Goal: Check status: Check status

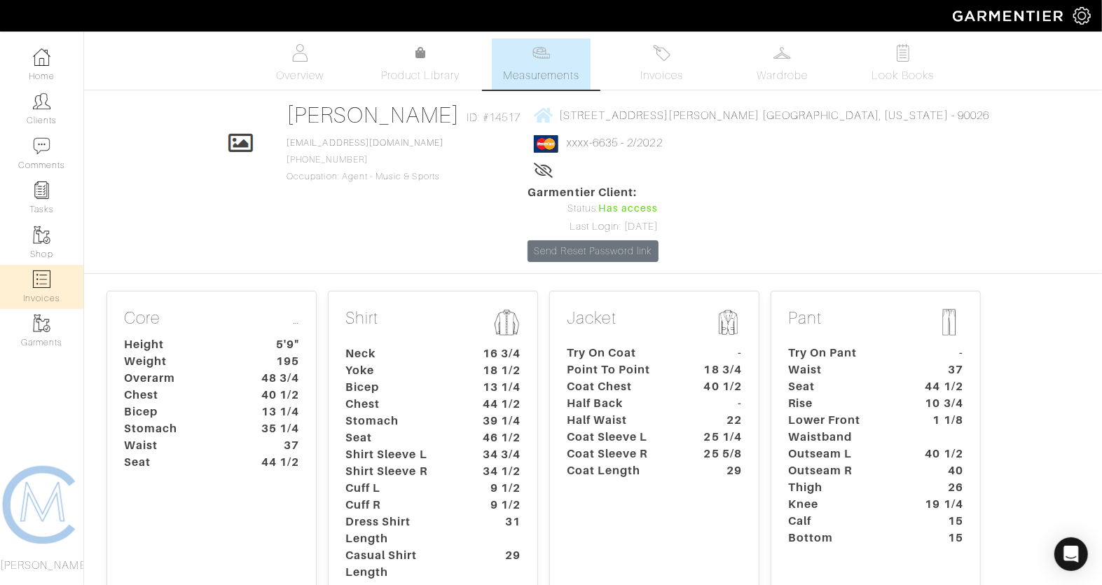
click at [40, 268] on link "Invoices" at bounding box center [41, 287] width 83 height 44
select select
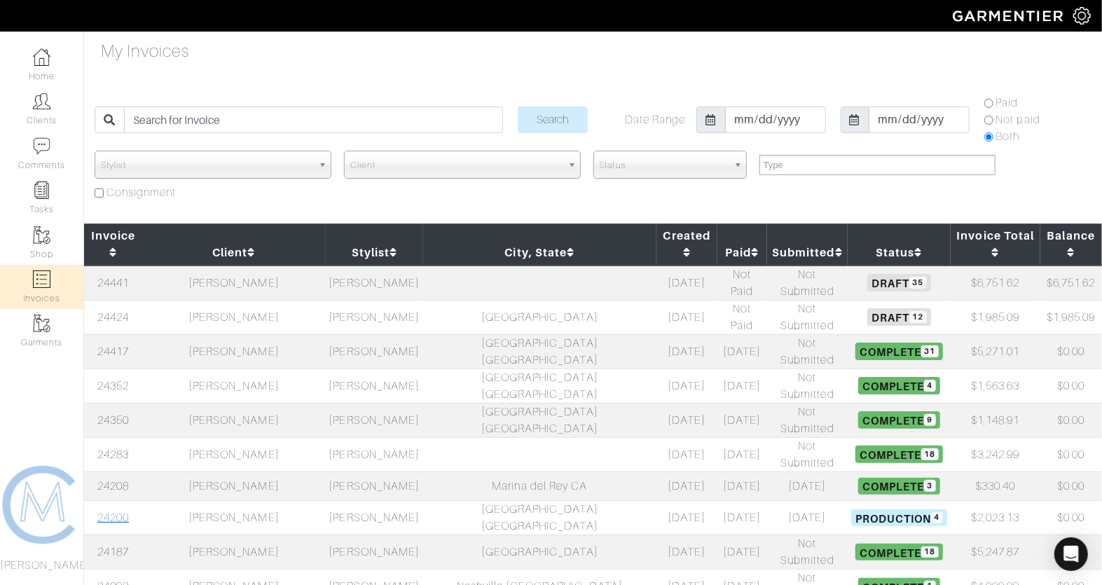
click at [122, 512] on link "24200" at bounding box center [113, 518] width 32 height 13
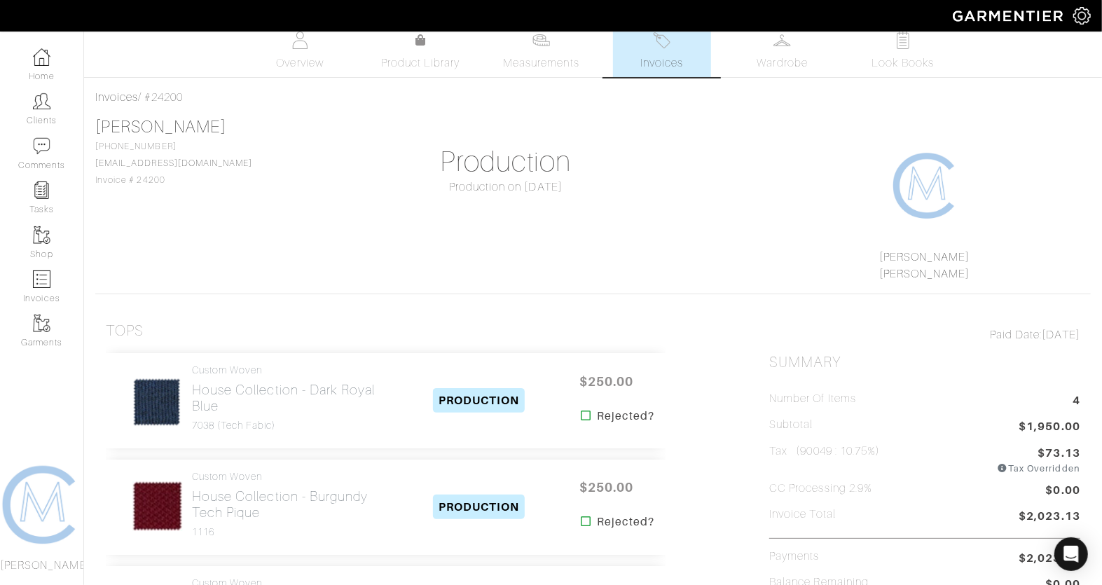
scroll to position [11, 0]
drag, startPoint x: 181, startPoint y: 179, endPoint x: 132, endPoint y: 179, distance: 48.4
click at [132, 179] on div "[PERSON_NAME] [PHONE_NUMBER] [EMAIL_ADDRESS][DOMAIN_NAME] Invoice # 24200" at bounding box center [173, 153] width 157 height 71
copy span "24200"
